Goal: Task Accomplishment & Management: Manage account settings

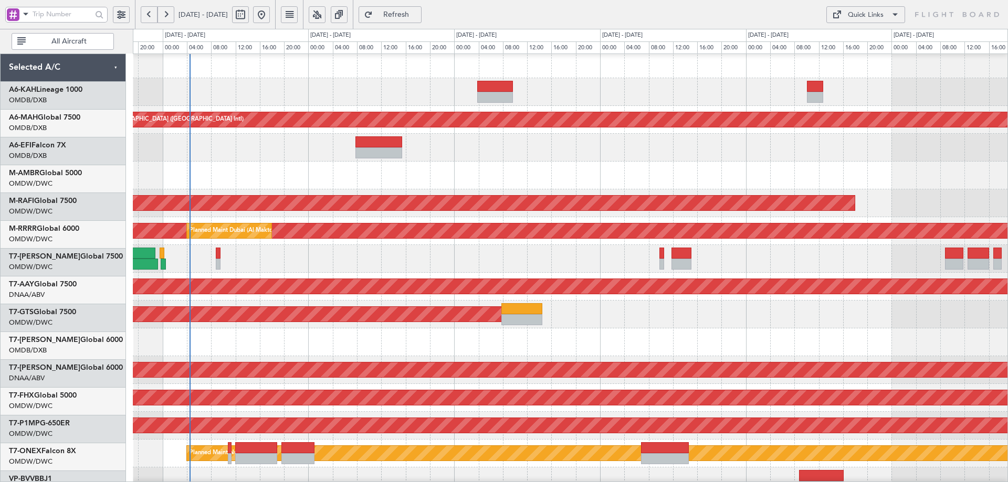
click at [295, 377] on div "Unplanned Maint [GEOGRAPHIC_DATA] (Al Maktoum Intl)" at bounding box center [570, 370] width 874 height 28
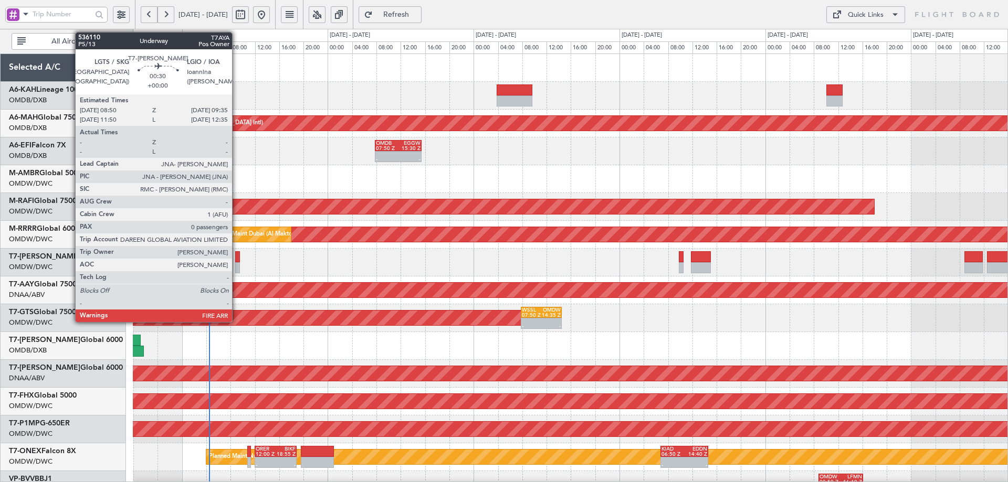
click at [237, 261] on div at bounding box center [237, 256] width 5 height 11
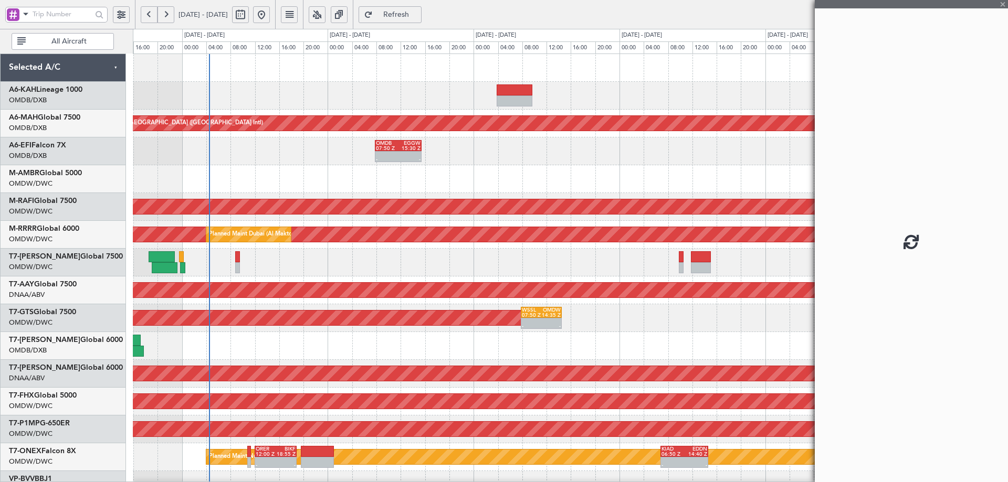
click at [237, 261] on div at bounding box center [237, 256] width 5 height 11
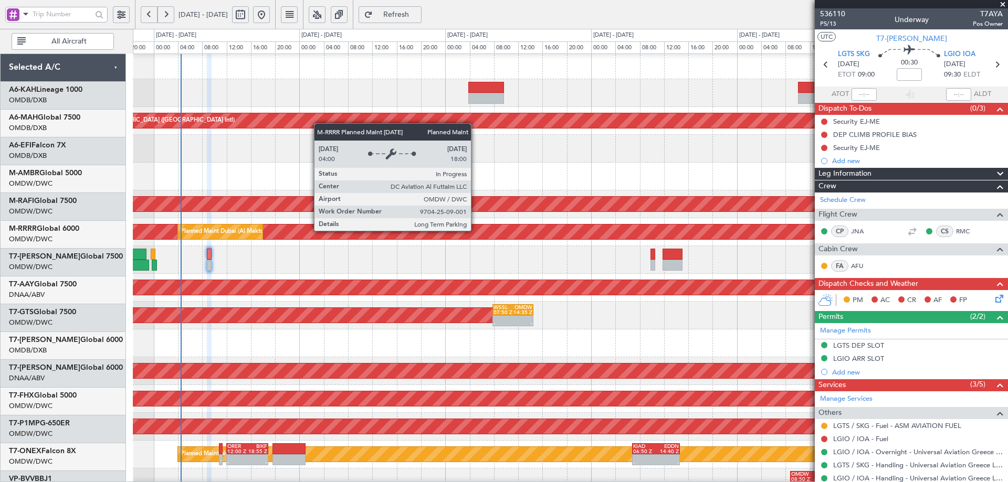
scroll to position [3, 0]
click at [447, 228] on div "Planned Maint Dubai (Al Maktoum Intl)" at bounding box center [570, 232] width 2622 height 15
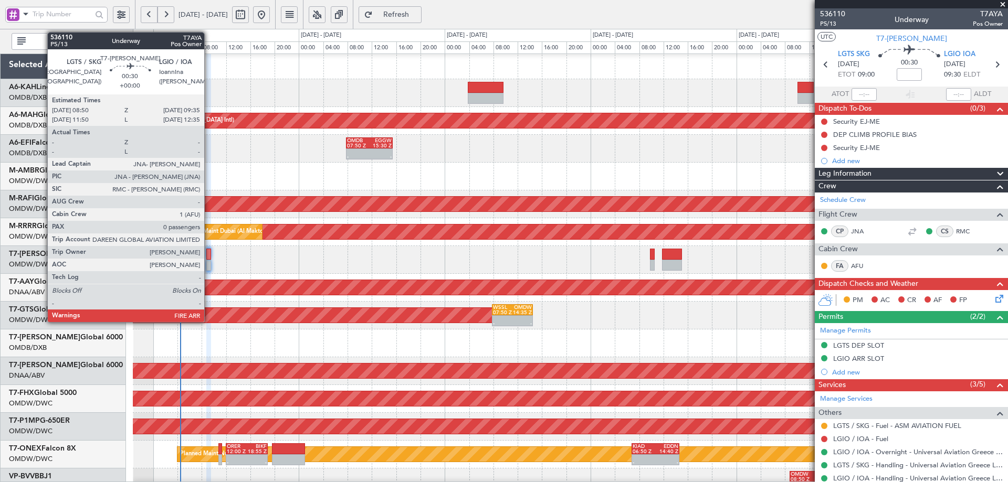
click at [209, 252] on div at bounding box center [208, 254] width 5 height 11
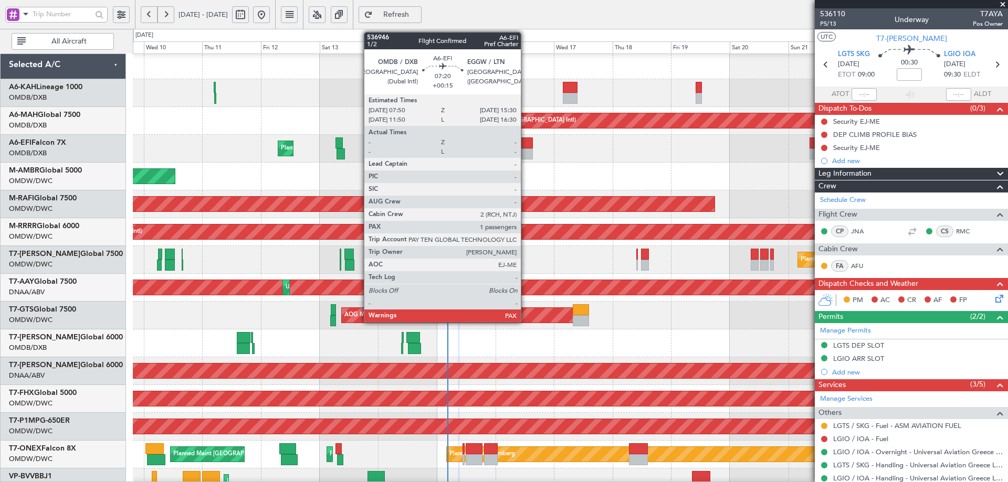
click at [526, 145] on div at bounding box center [523, 142] width 19 height 11
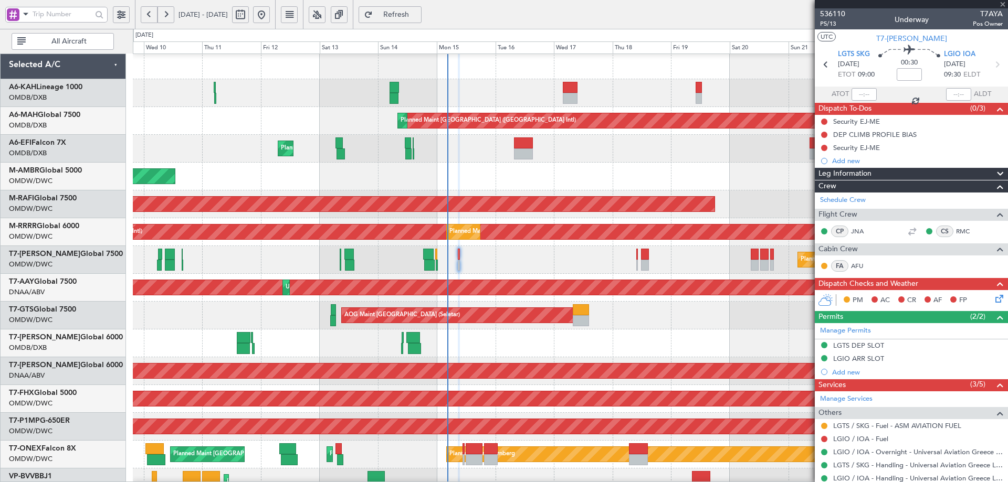
type input "+00:15"
type input "3"
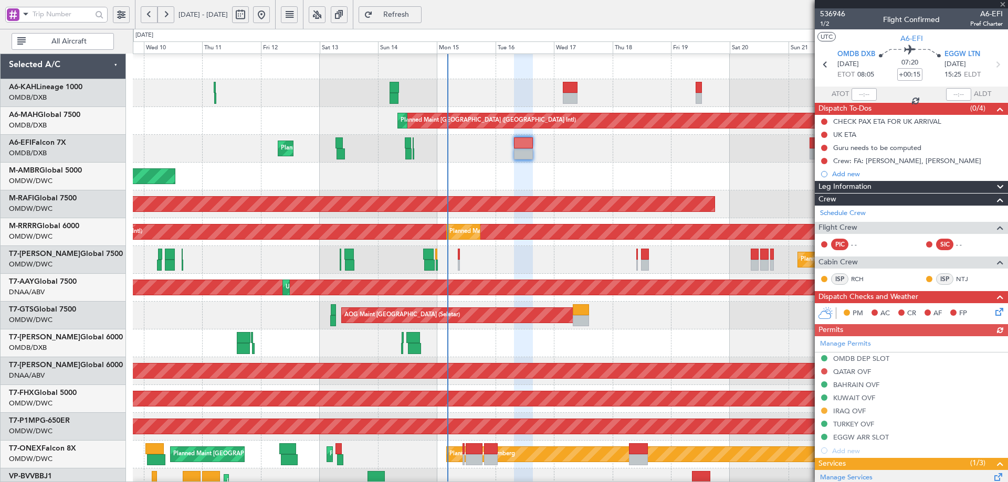
scroll to position [135, 0]
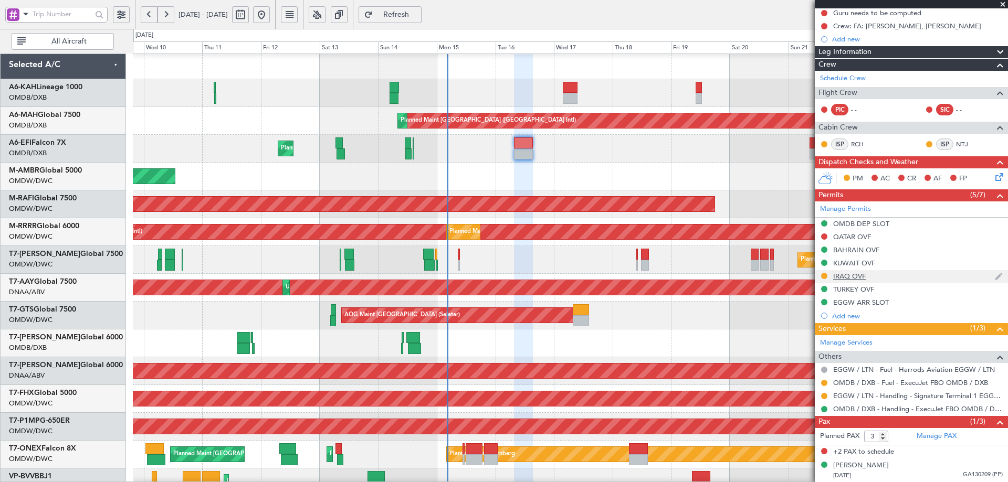
click at [858, 277] on div "IRAQ OVF" at bounding box center [849, 276] width 33 height 9
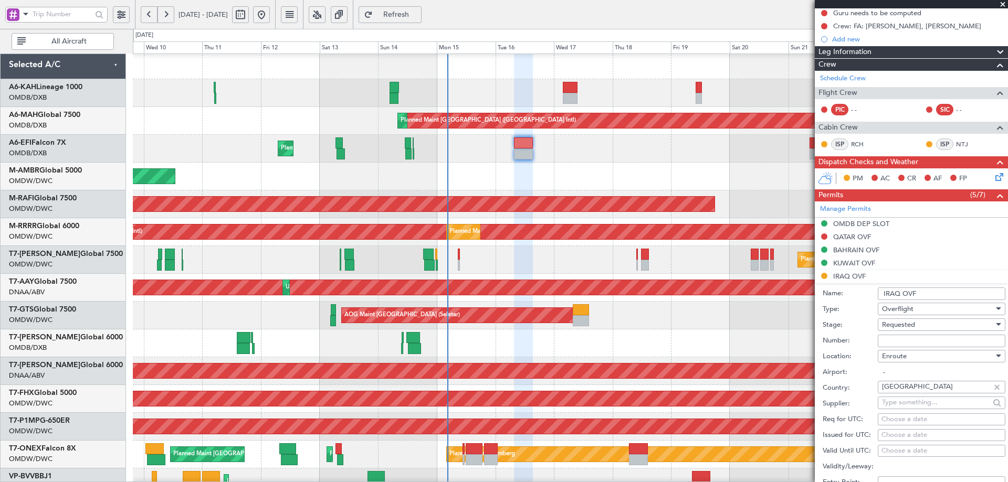
click at [900, 344] on input "Number:" at bounding box center [941, 341] width 128 height 13
paste input "OVR 48719"
type input "OVR 48719"
click at [926, 329] on div "Requested" at bounding box center [938, 325] width 112 height 16
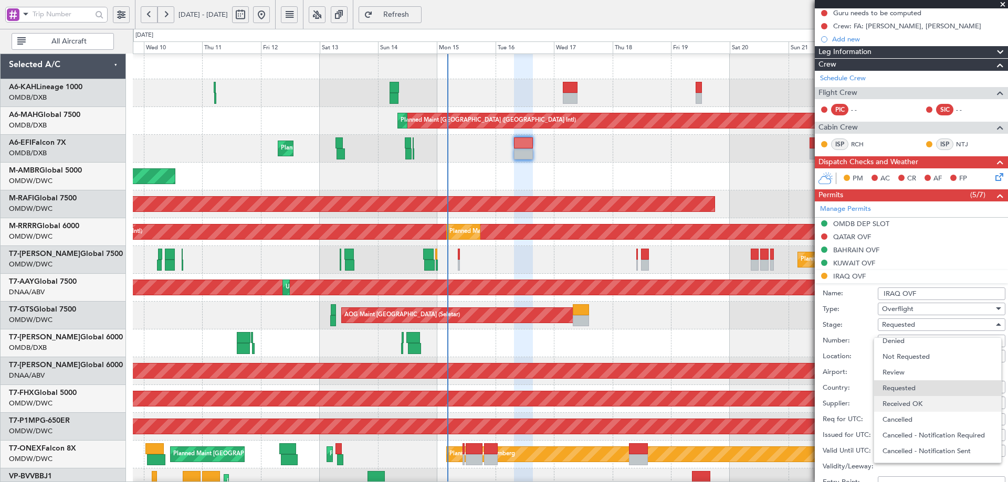
click at [917, 401] on span "Received OK" at bounding box center [937, 404] width 110 height 16
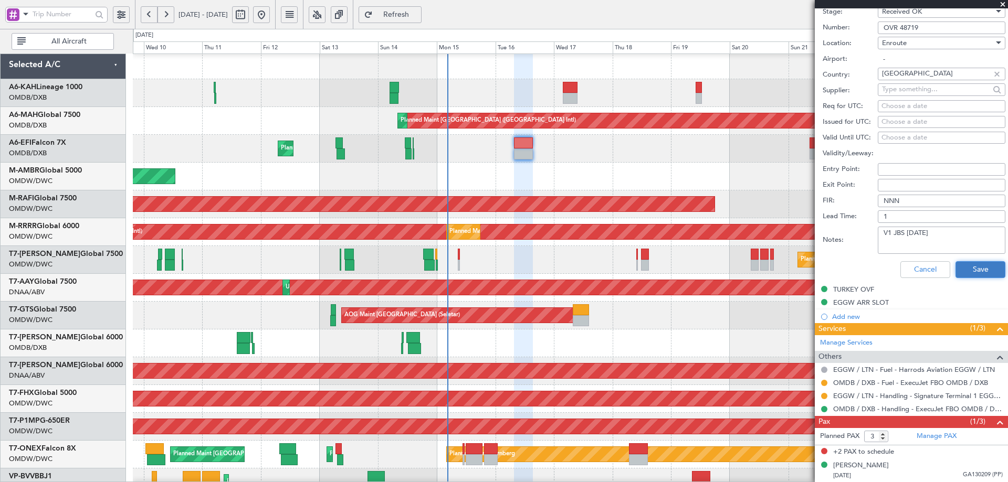
click at [972, 268] on button "Save" at bounding box center [980, 269] width 50 height 17
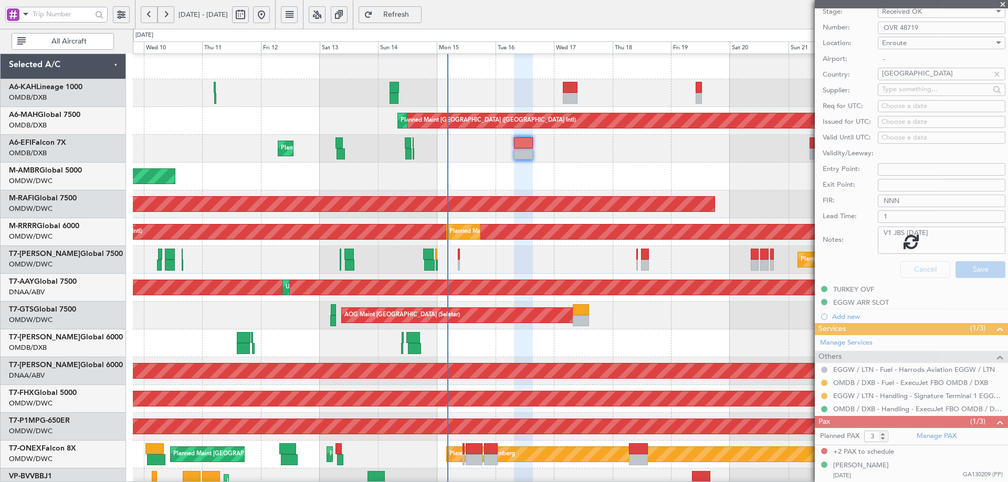
scroll to position [135, 0]
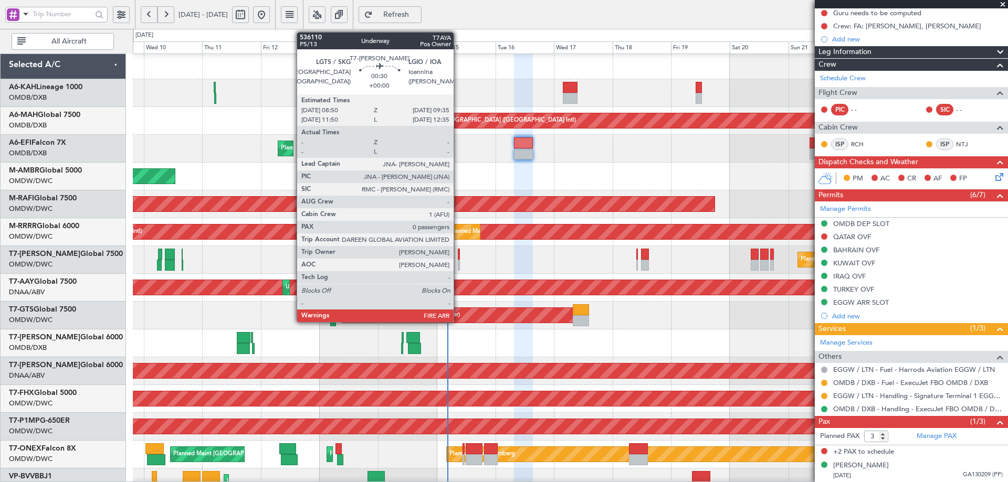
click at [458, 255] on div at bounding box center [459, 254] width 2 height 11
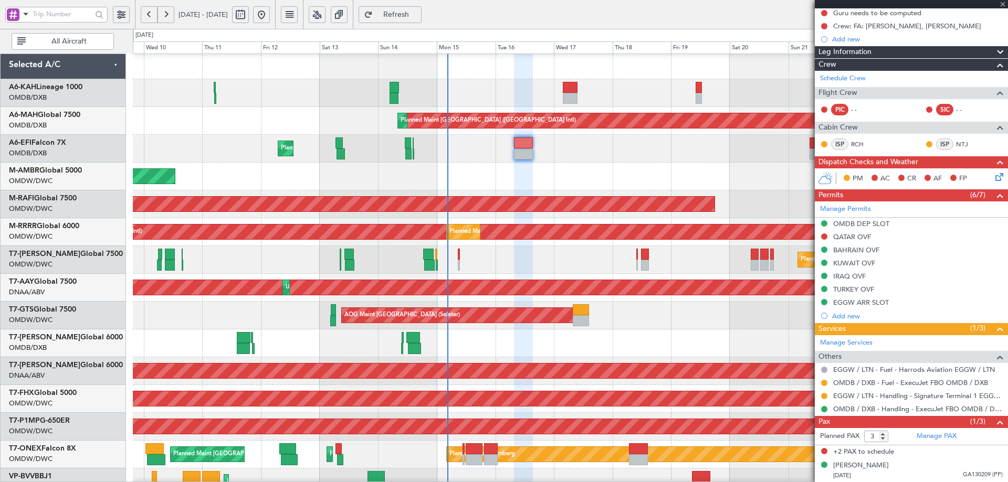
type input "0"
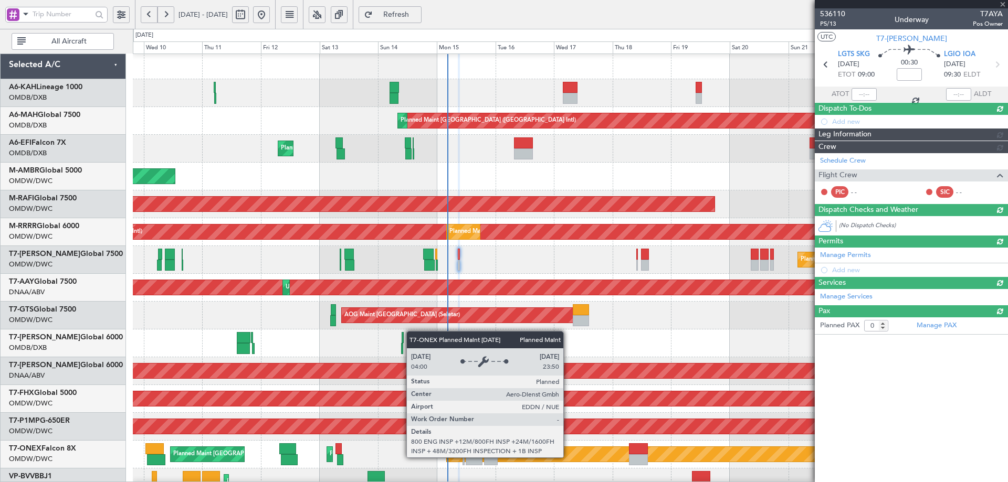
scroll to position [0, 0]
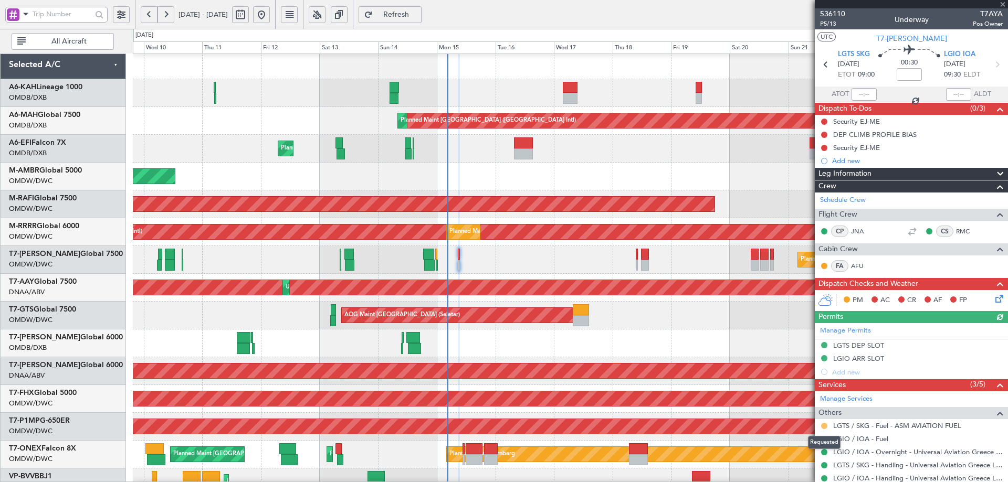
click at [823, 425] on button at bounding box center [824, 426] width 6 height 6
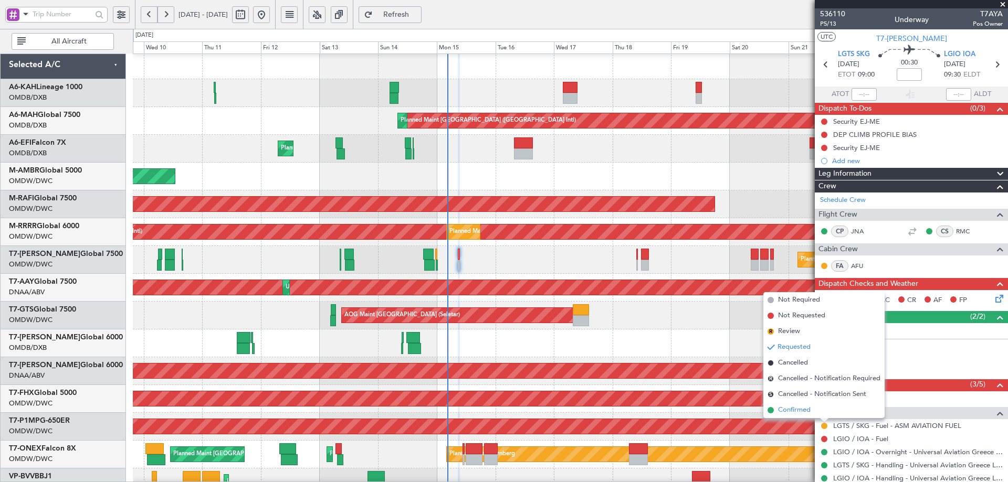
click at [794, 410] on span "Confirmed" at bounding box center [794, 410] width 33 height 10
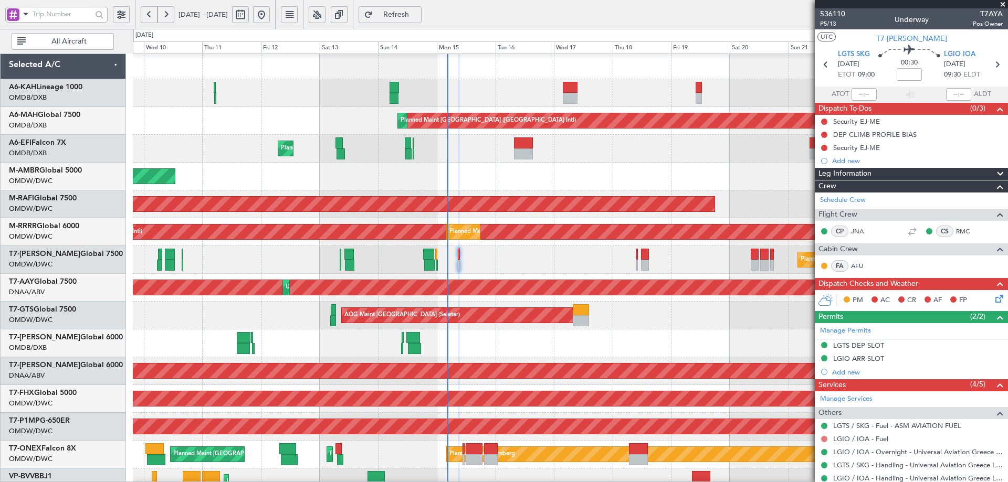
click at [825, 437] on button at bounding box center [824, 439] width 6 height 6
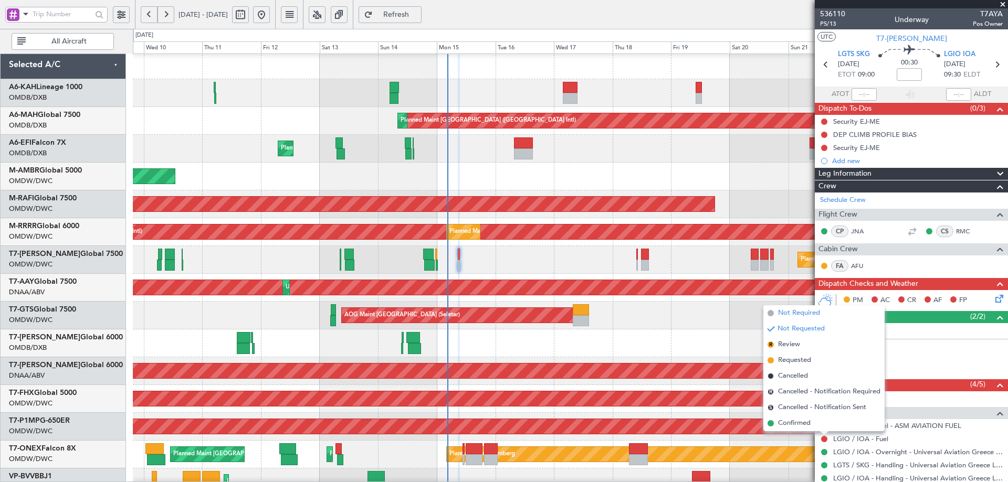
click at [807, 316] on span "Not Required" at bounding box center [799, 313] width 42 height 10
